Goal: Task Accomplishment & Management: Use online tool/utility

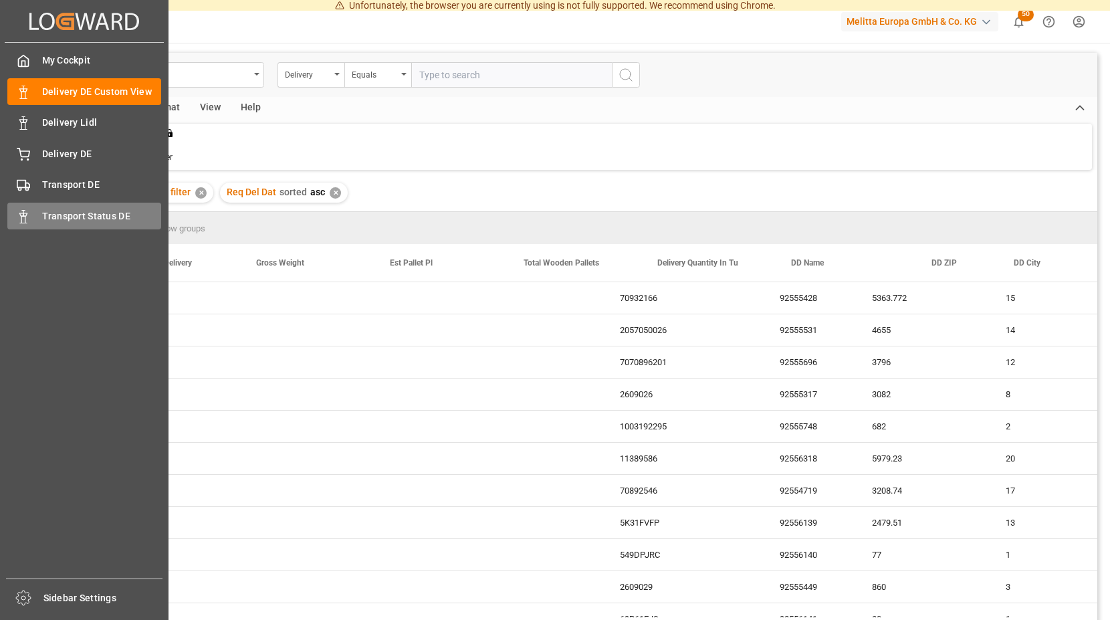
scroll to position [0, 616]
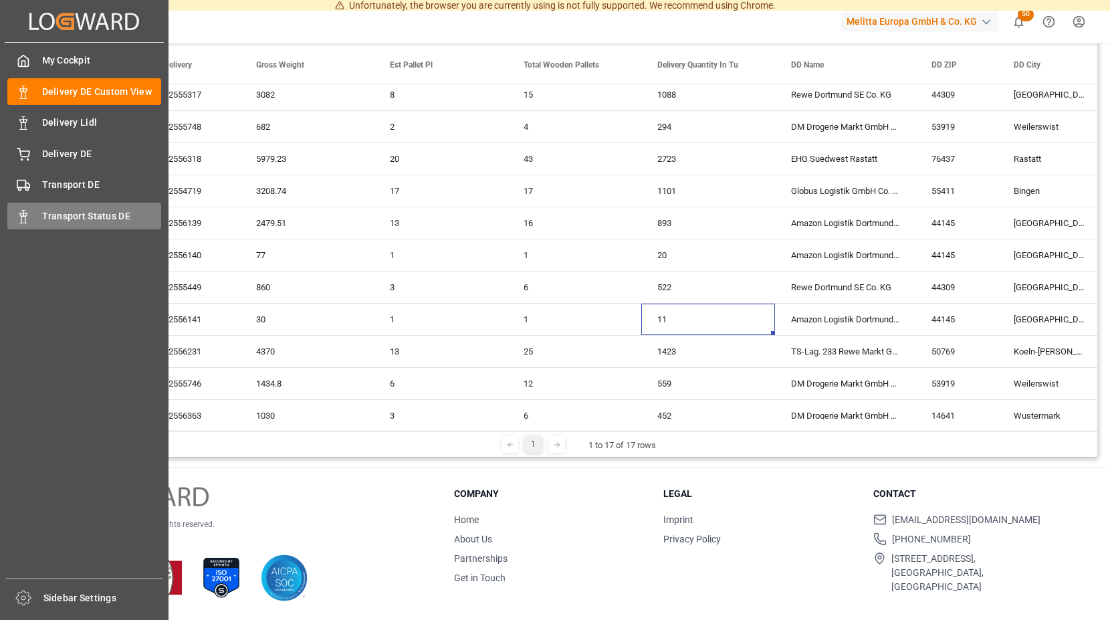
click at [50, 215] on span "Transport Status DE" at bounding box center [102, 216] width 120 height 14
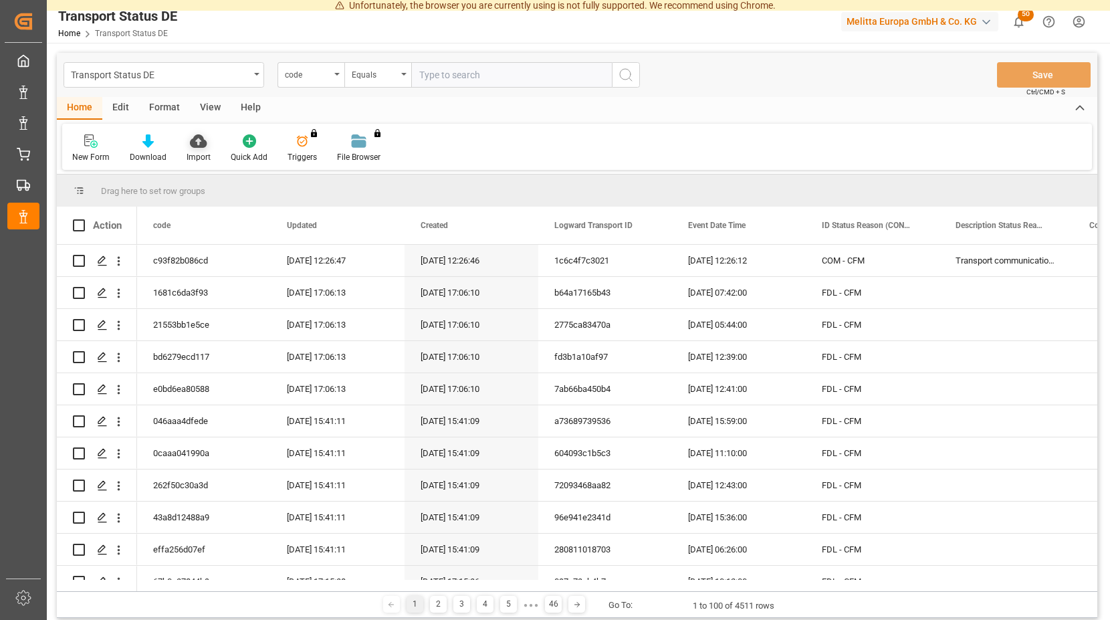
click at [199, 144] on icon at bounding box center [198, 140] width 17 height 13
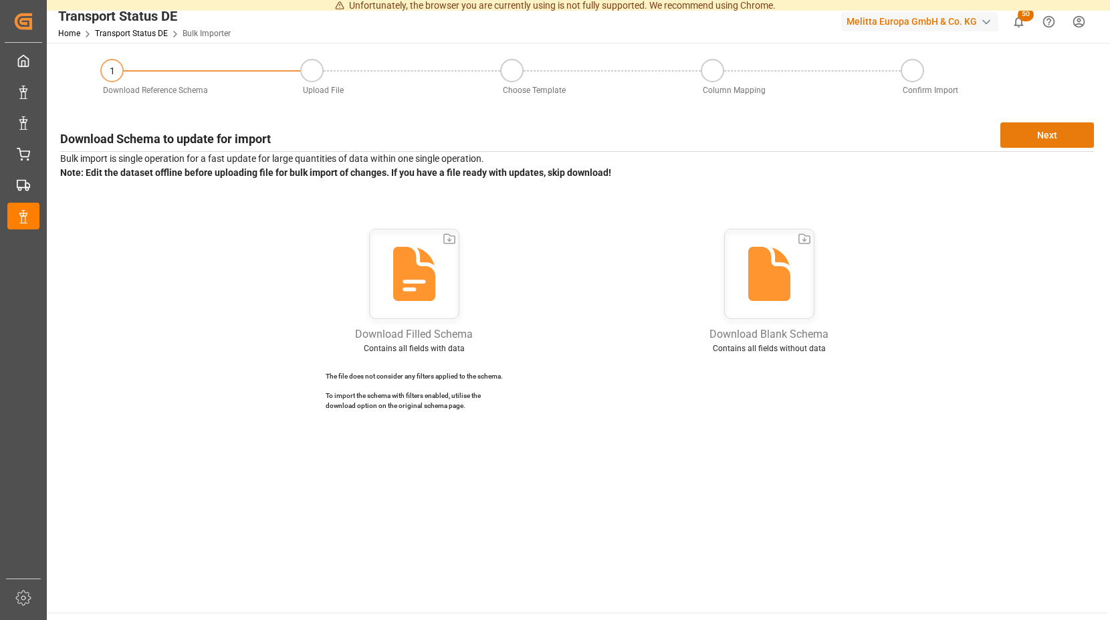
click at [1030, 134] on button "Next" at bounding box center [1048, 134] width 94 height 25
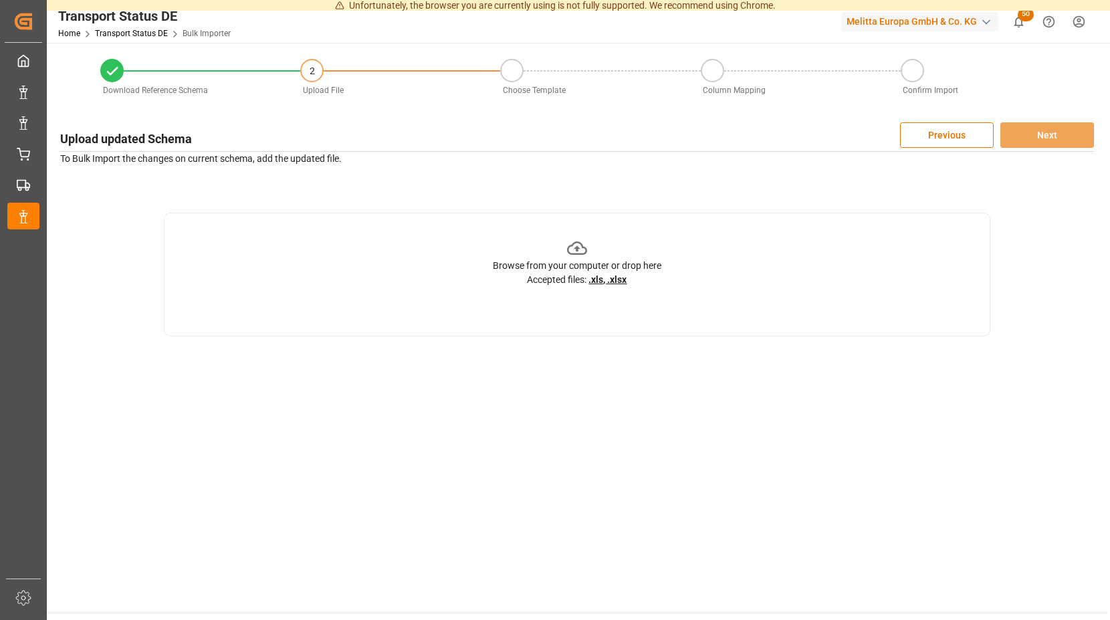
click at [575, 247] on icon at bounding box center [577, 248] width 21 height 21
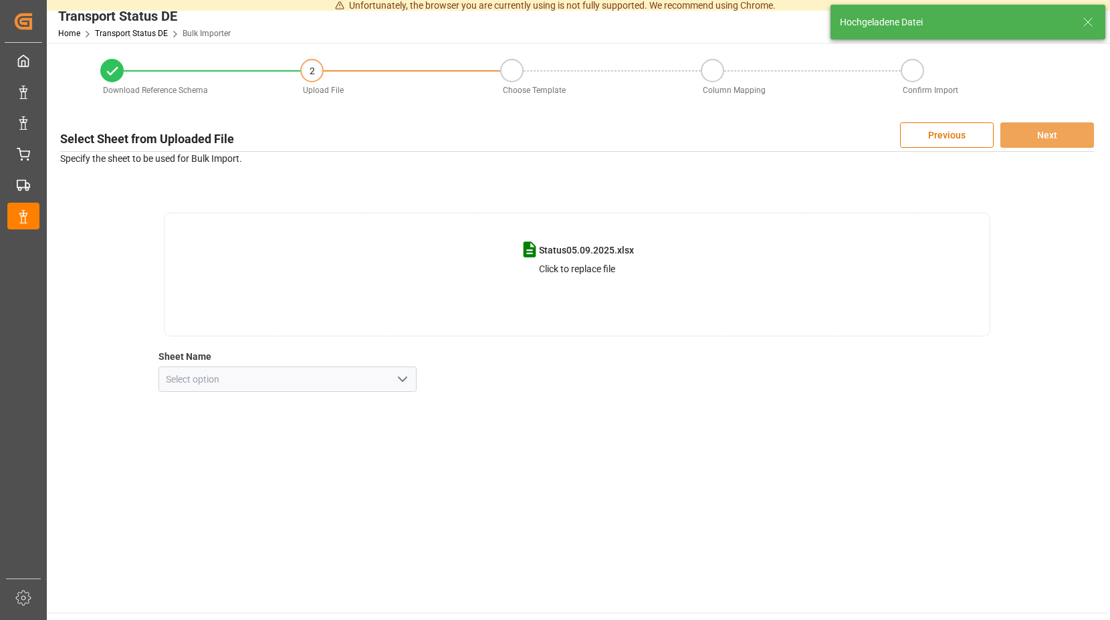
click at [404, 377] on icon "open menu" at bounding box center [403, 379] width 16 height 16
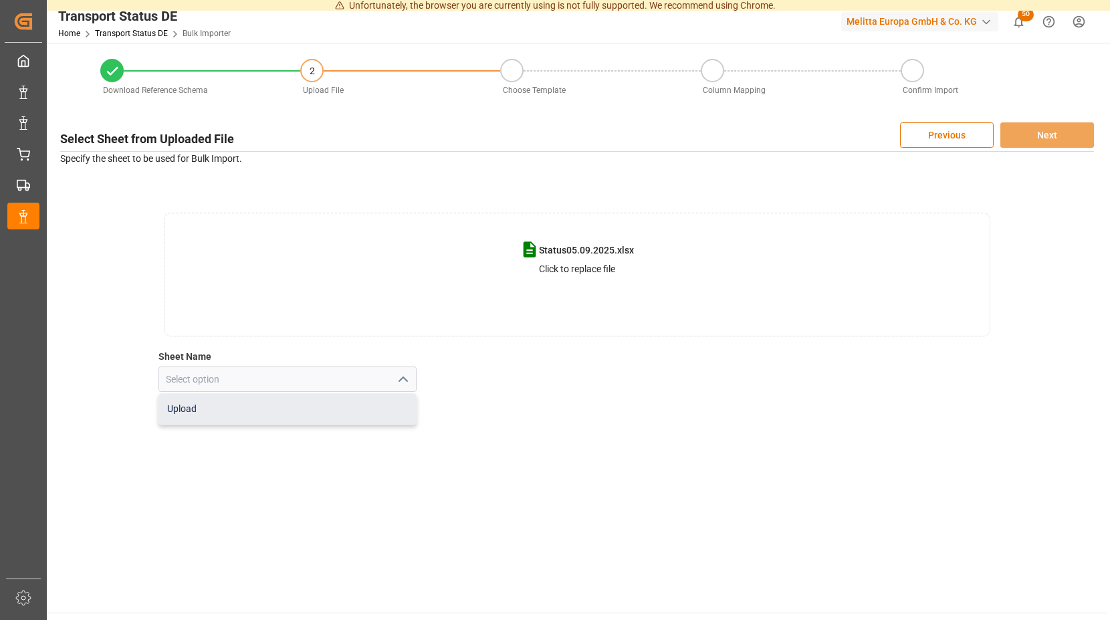
click at [294, 411] on div "Upload" at bounding box center [288, 409] width 258 height 30
type input "Upload"
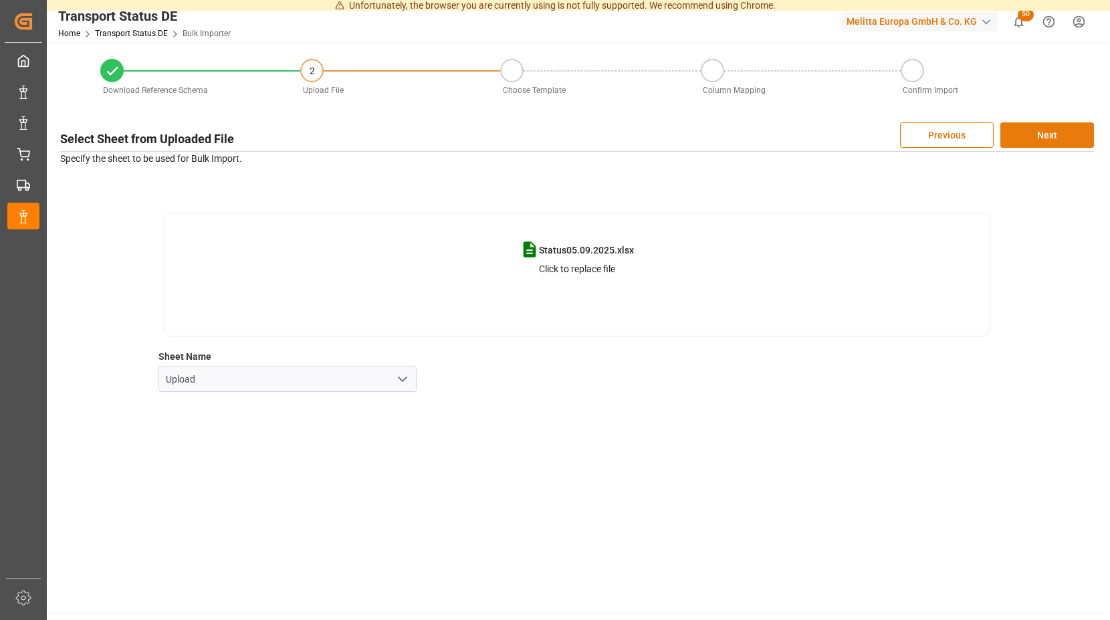
click at [1037, 128] on button "Next" at bounding box center [1048, 134] width 94 height 25
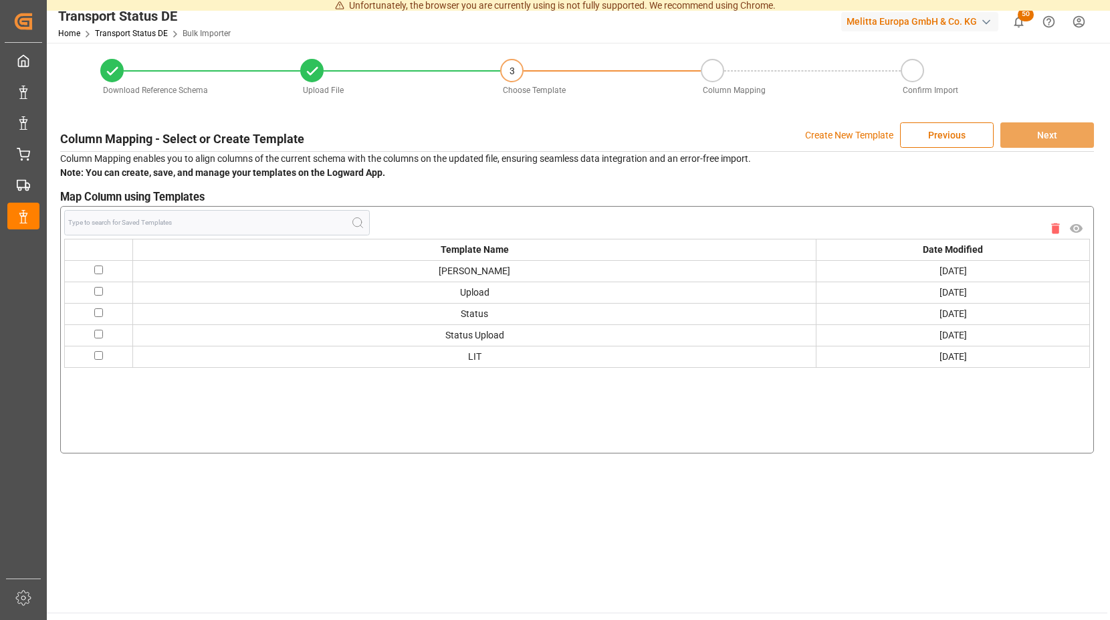
click at [103, 274] on input "checkbox" at bounding box center [98, 270] width 9 height 9
checkbox input "true"
click at [1039, 131] on button "Next" at bounding box center [1048, 134] width 94 height 25
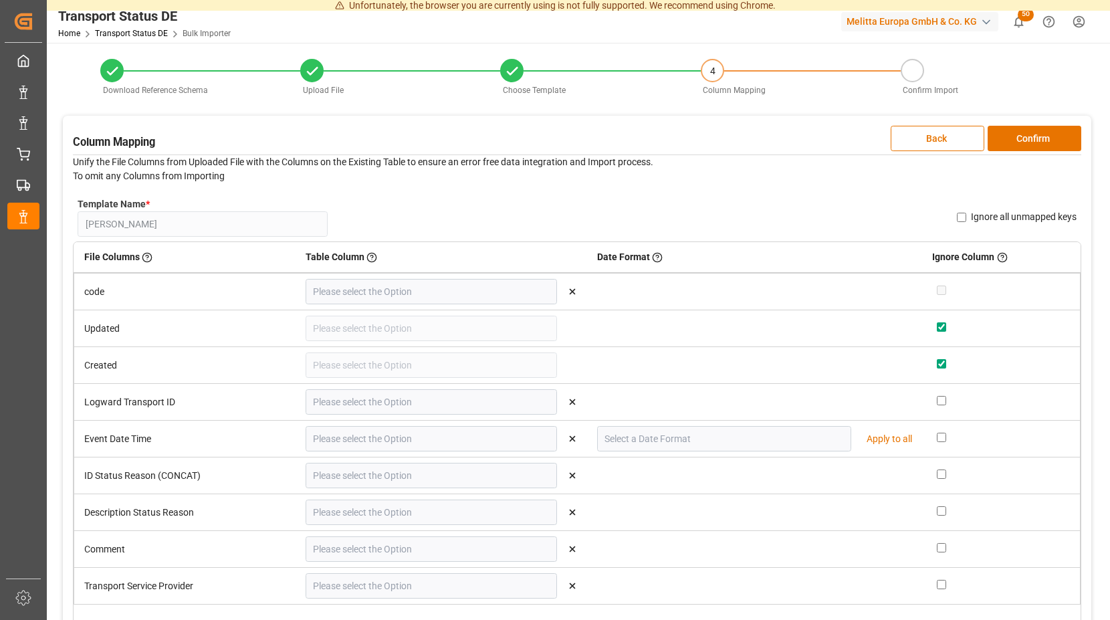
type input "code"
type input "Logward Transport ID"
type input "Event Date Time"
type input "DD.MM.YYYY"
type input "ID Status Reason (CONCAT)"
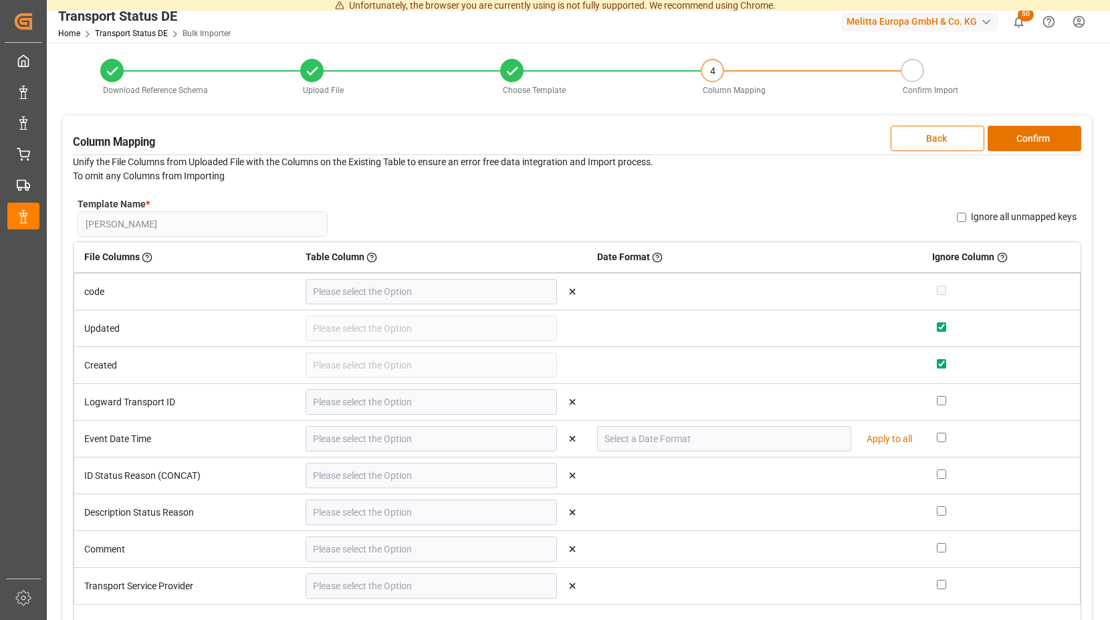
type input "Description Status Reason"
type input "Comment"
type input "Transport Service Provider"
click at [1034, 135] on button "Confirm" at bounding box center [1035, 138] width 94 height 25
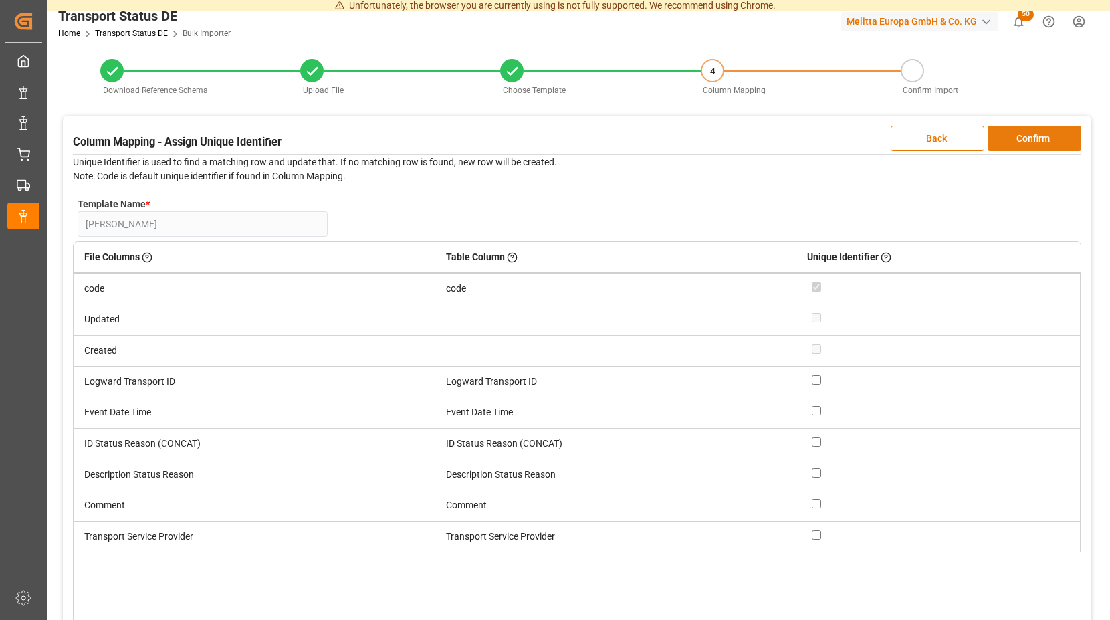
click at [1033, 138] on button "Confirm" at bounding box center [1035, 138] width 94 height 25
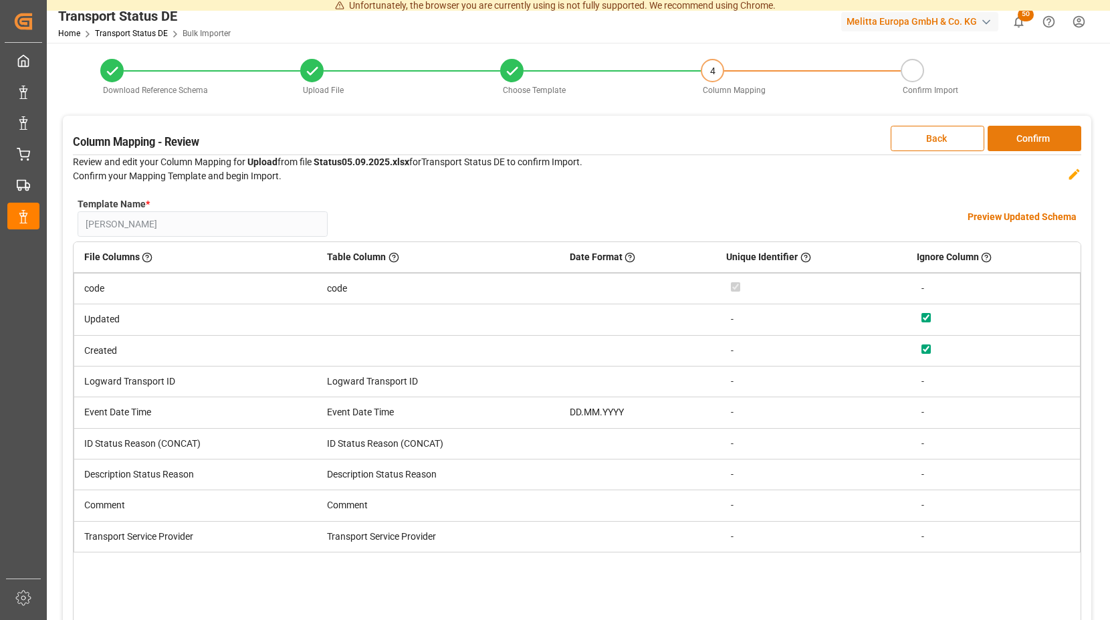
click at [1035, 137] on button "Confirm" at bounding box center [1035, 138] width 94 height 25
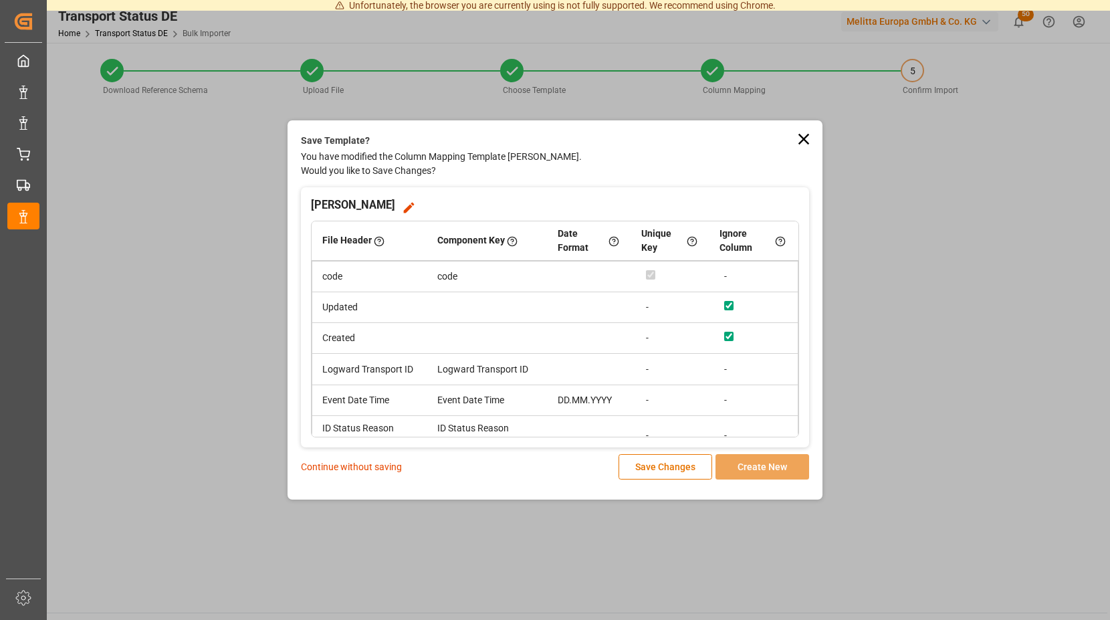
click at [381, 468] on p "Continue without saving" at bounding box center [351, 467] width 101 height 14
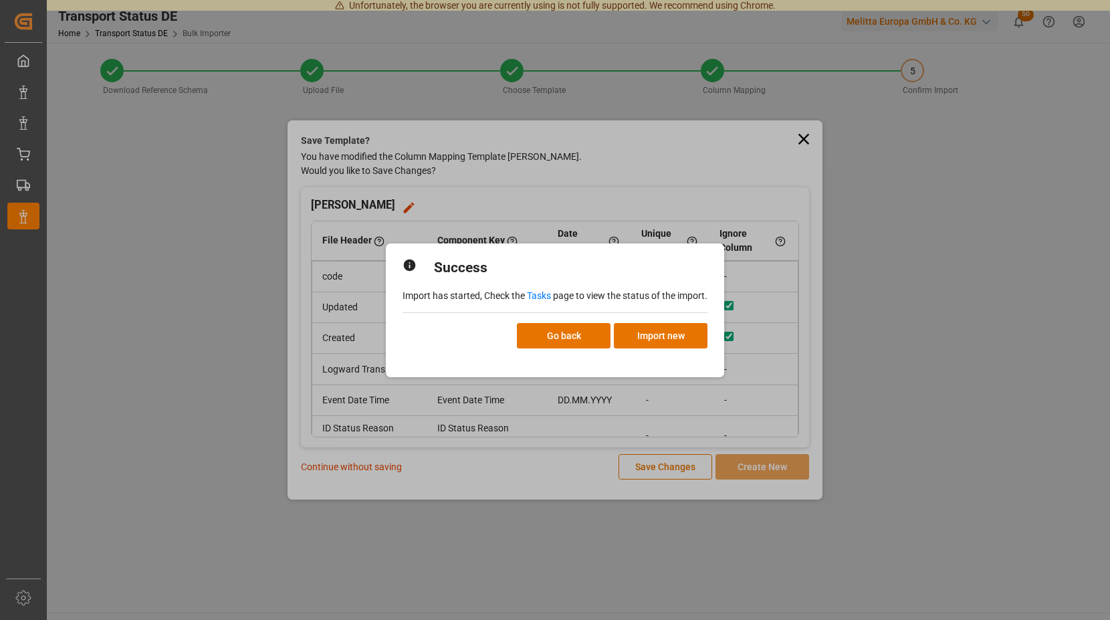
click at [537, 296] on link "Tasks" at bounding box center [539, 295] width 24 height 11
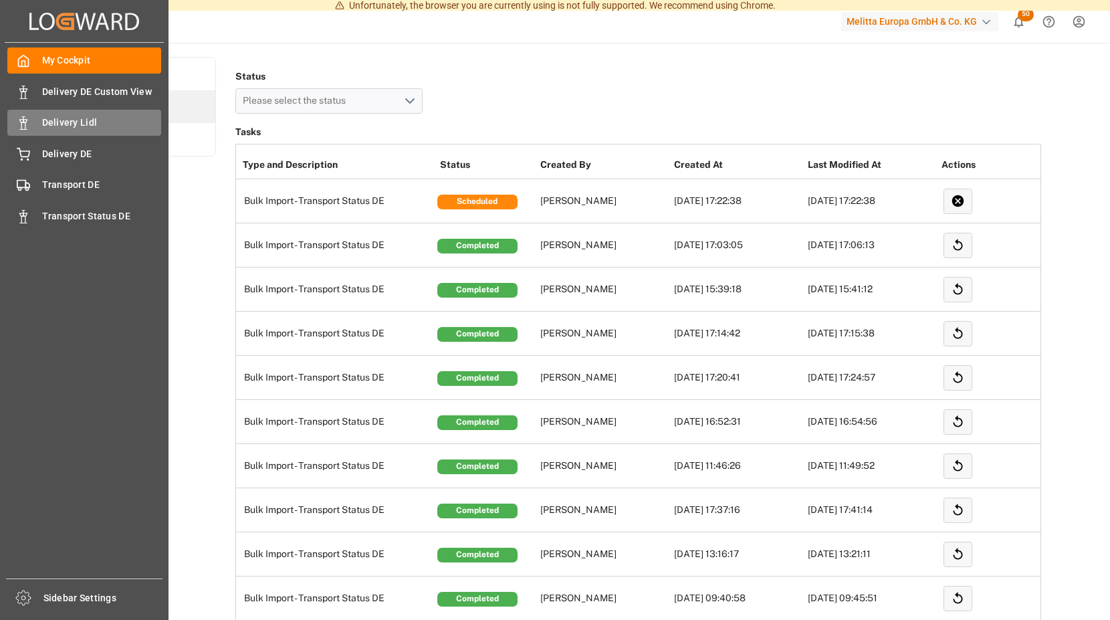
click at [76, 120] on span "Delivery Lidl" at bounding box center [102, 123] width 120 height 14
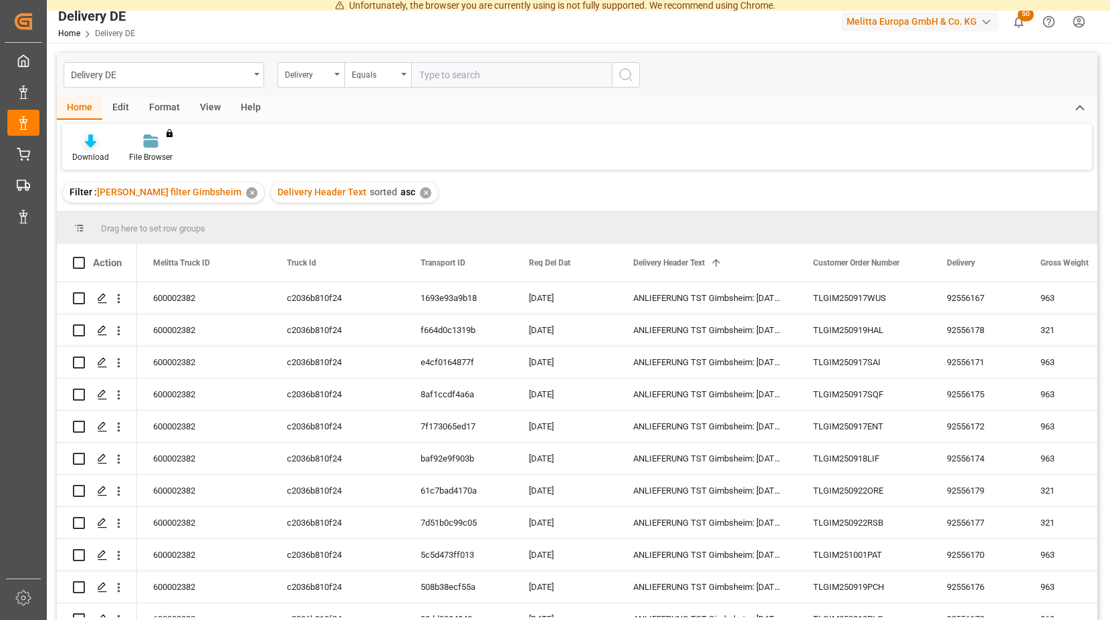
click at [86, 140] on icon at bounding box center [90, 140] width 11 height 13
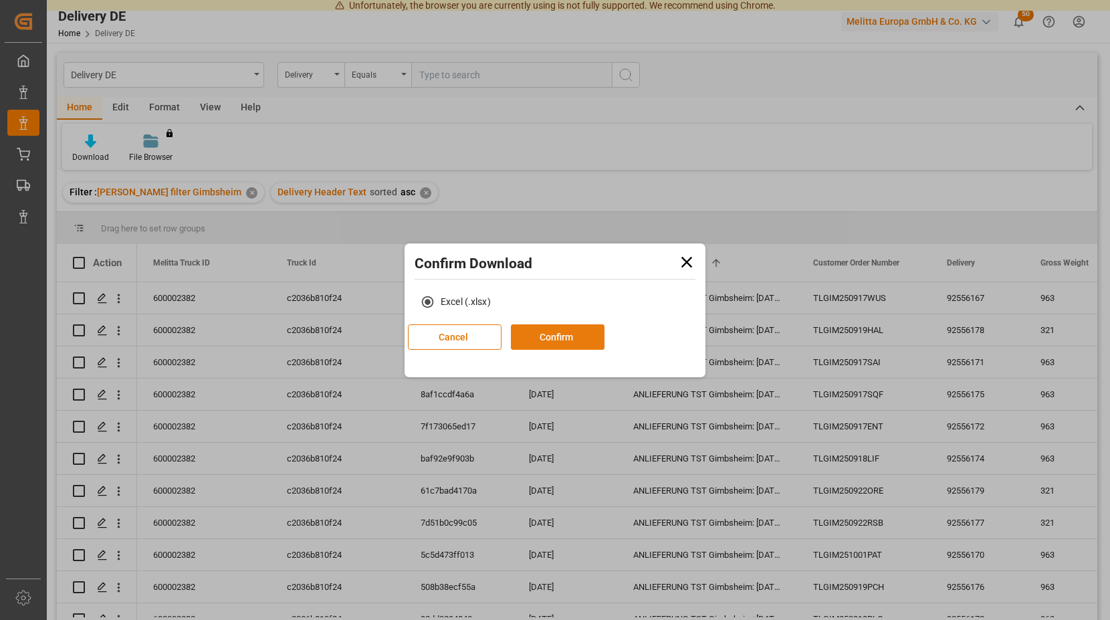
click at [605, 334] on button "Confirm" at bounding box center [558, 336] width 94 height 25
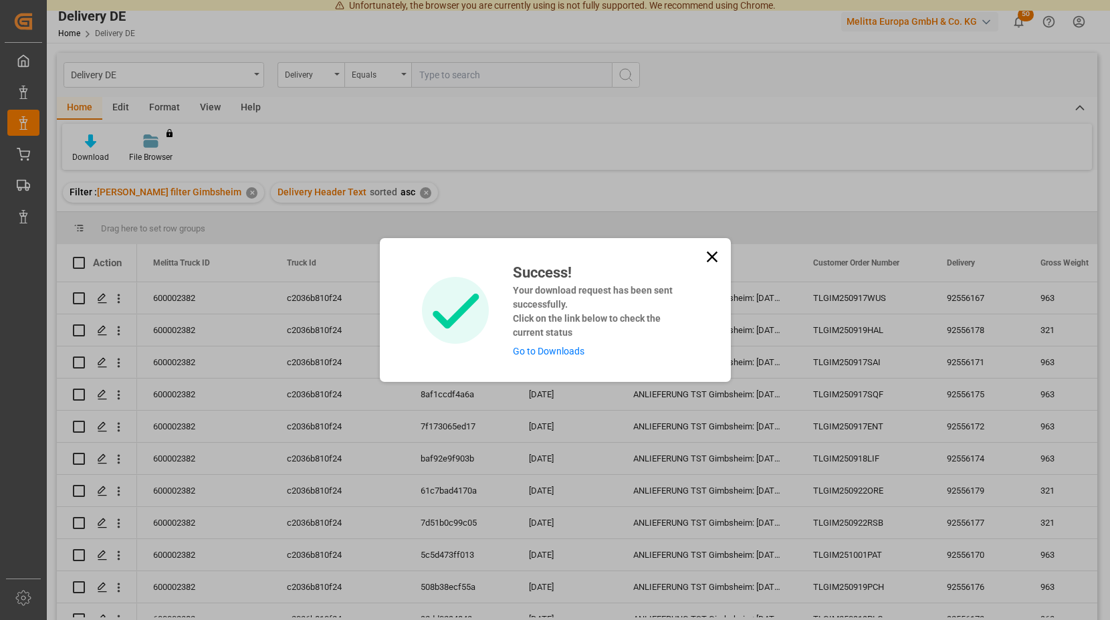
click at [536, 350] on link "Go to Downloads" at bounding box center [549, 351] width 72 height 11
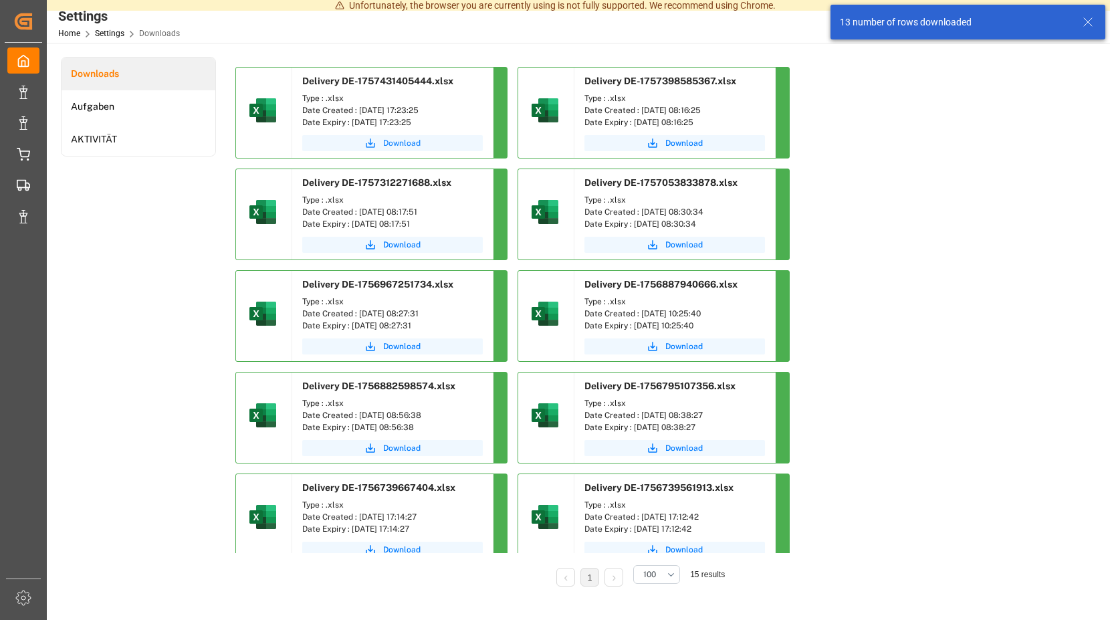
click at [407, 143] on span "Download" at bounding box center [401, 143] width 37 height 12
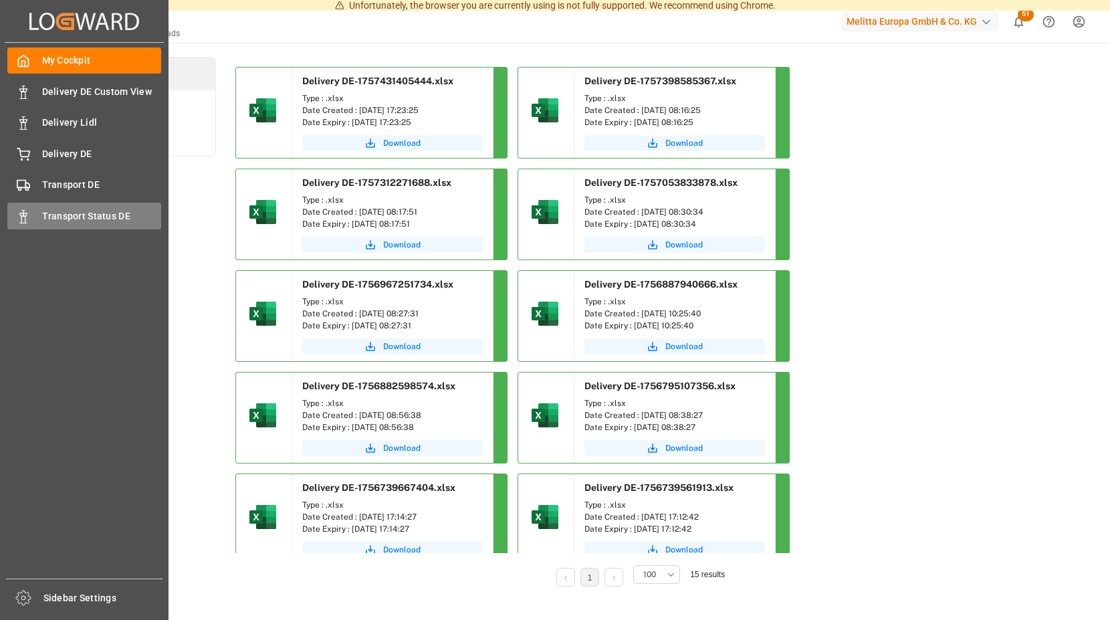
click at [52, 211] on span "Transport Status DE" at bounding box center [102, 216] width 120 height 14
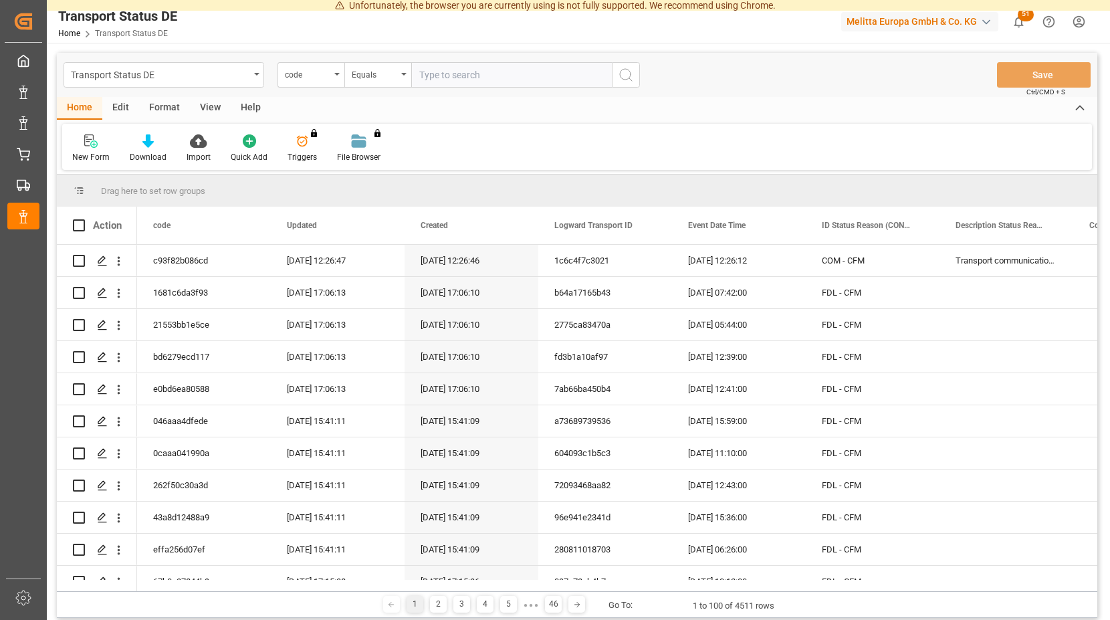
click at [1022, 15] on span "51" at bounding box center [1026, 14] width 16 height 13
